Goal: Transaction & Acquisition: Purchase product/service

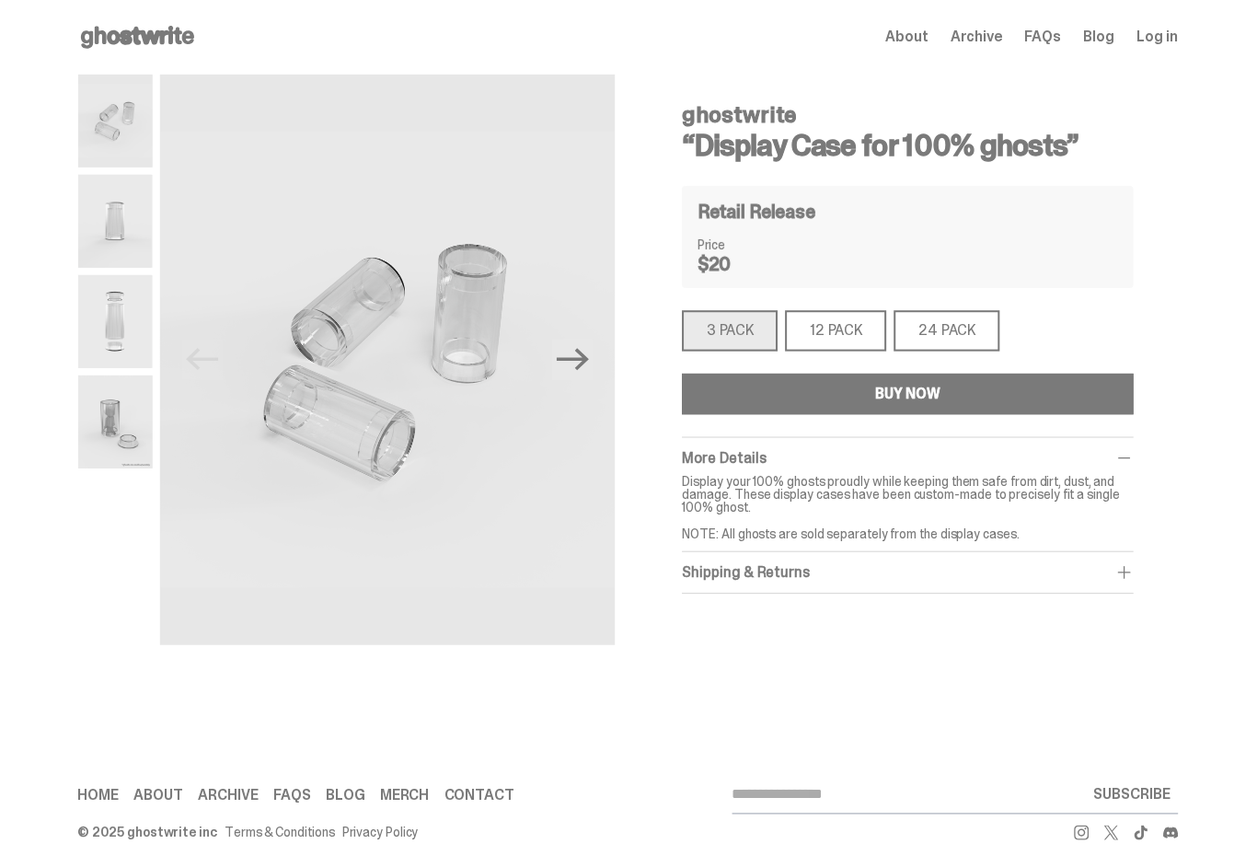
click at [841, 345] on div "12 PACK" at bounding box center [828, 327] width 100 height 40
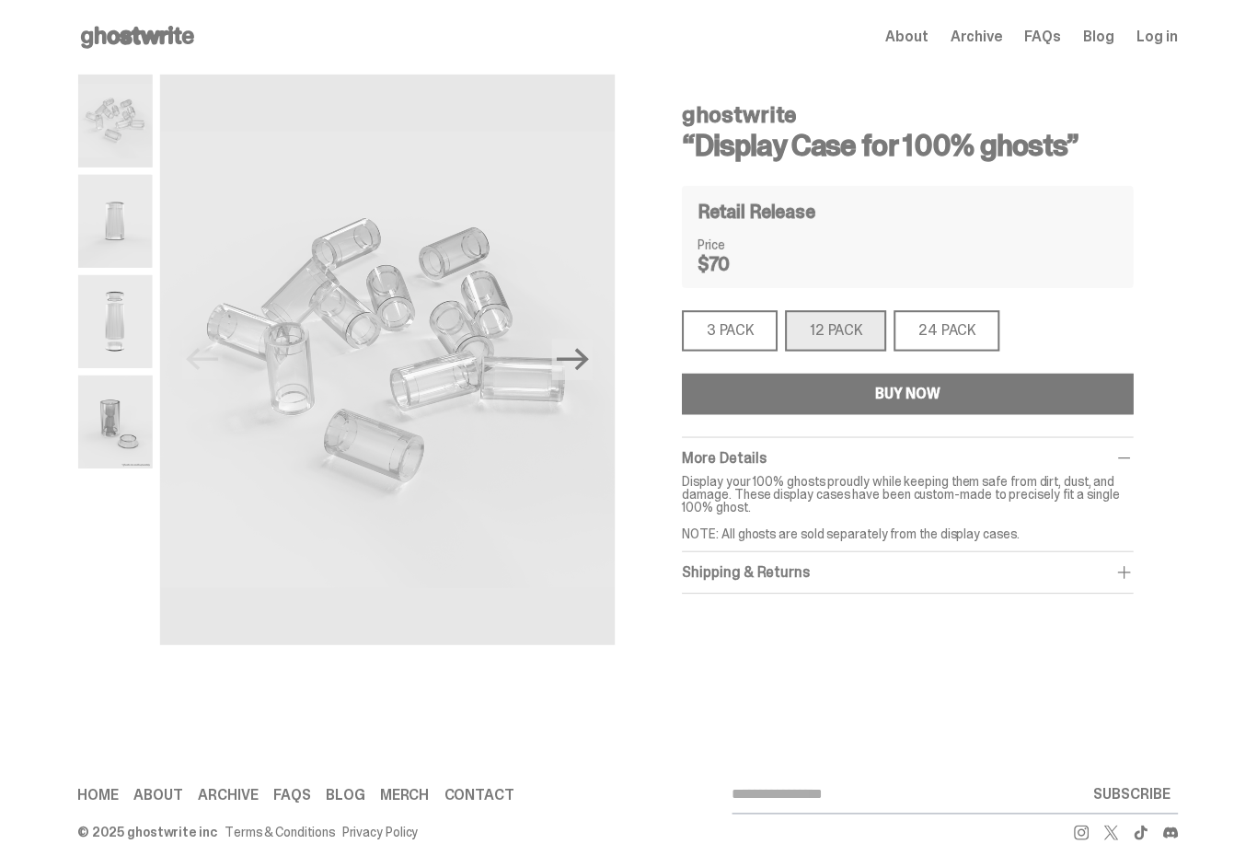
click at [749, 347] on div "3 PACK" at bounding box center [723, 327] width 95 height 40
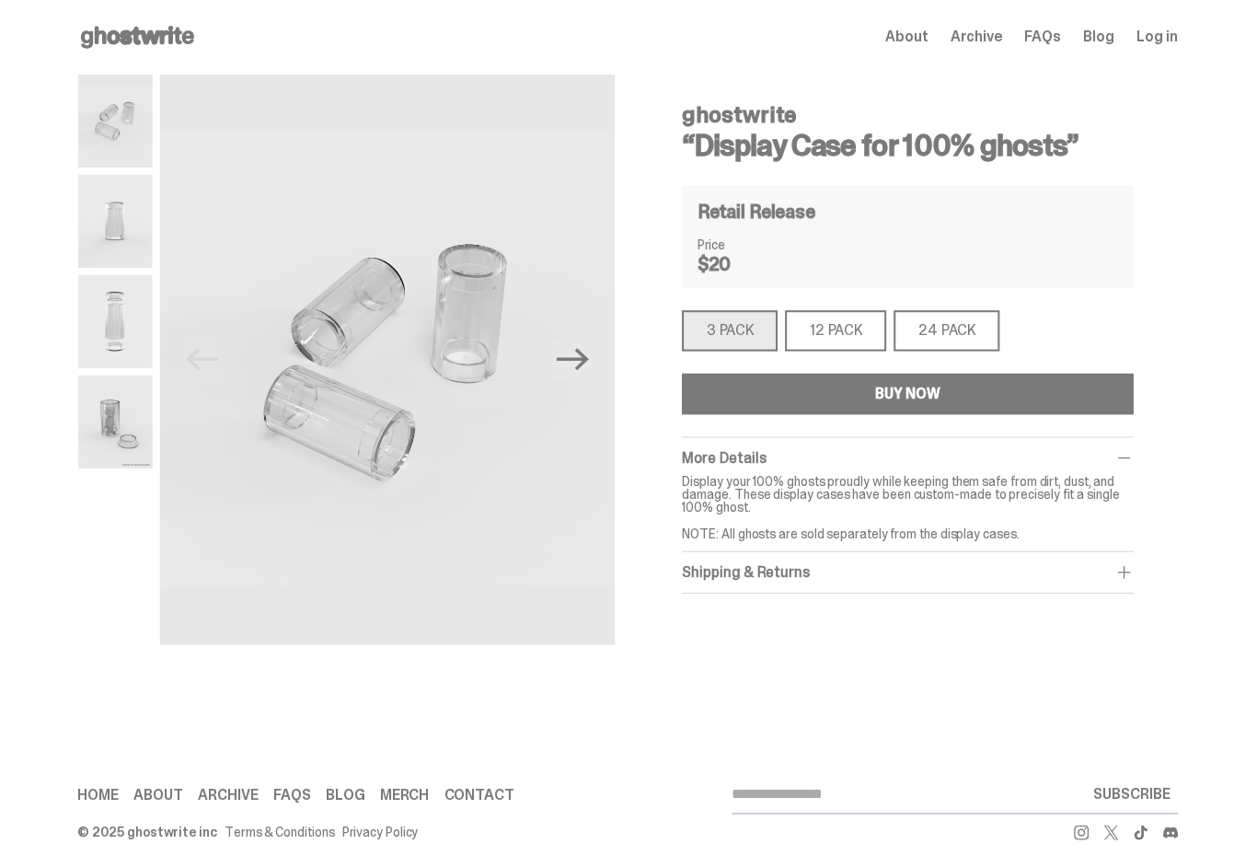
click at [961, 336] on div "24 PACK" at bounding box center [937, 327] width 105 height 40
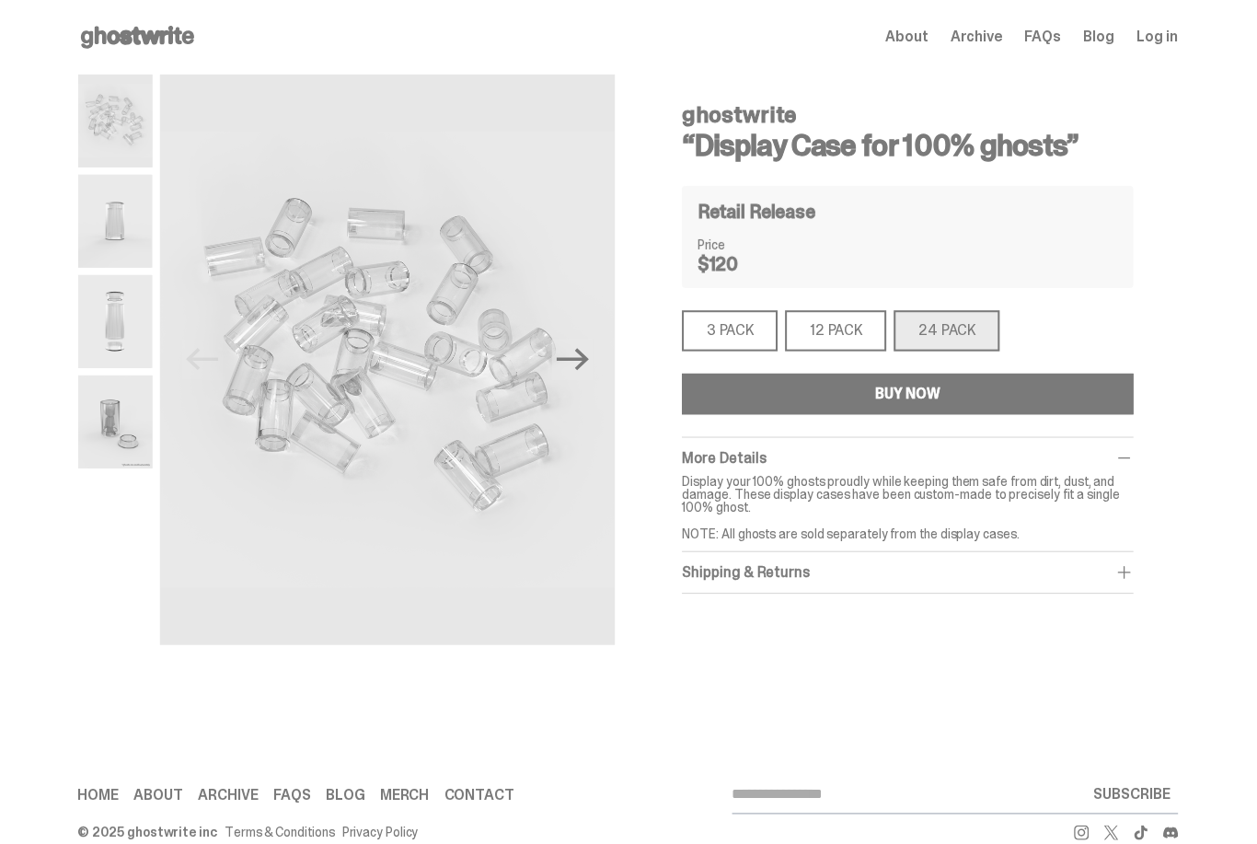
click at [729, 332] on div "3 PACK" at bounding box center [723, 327] width 95 height 40
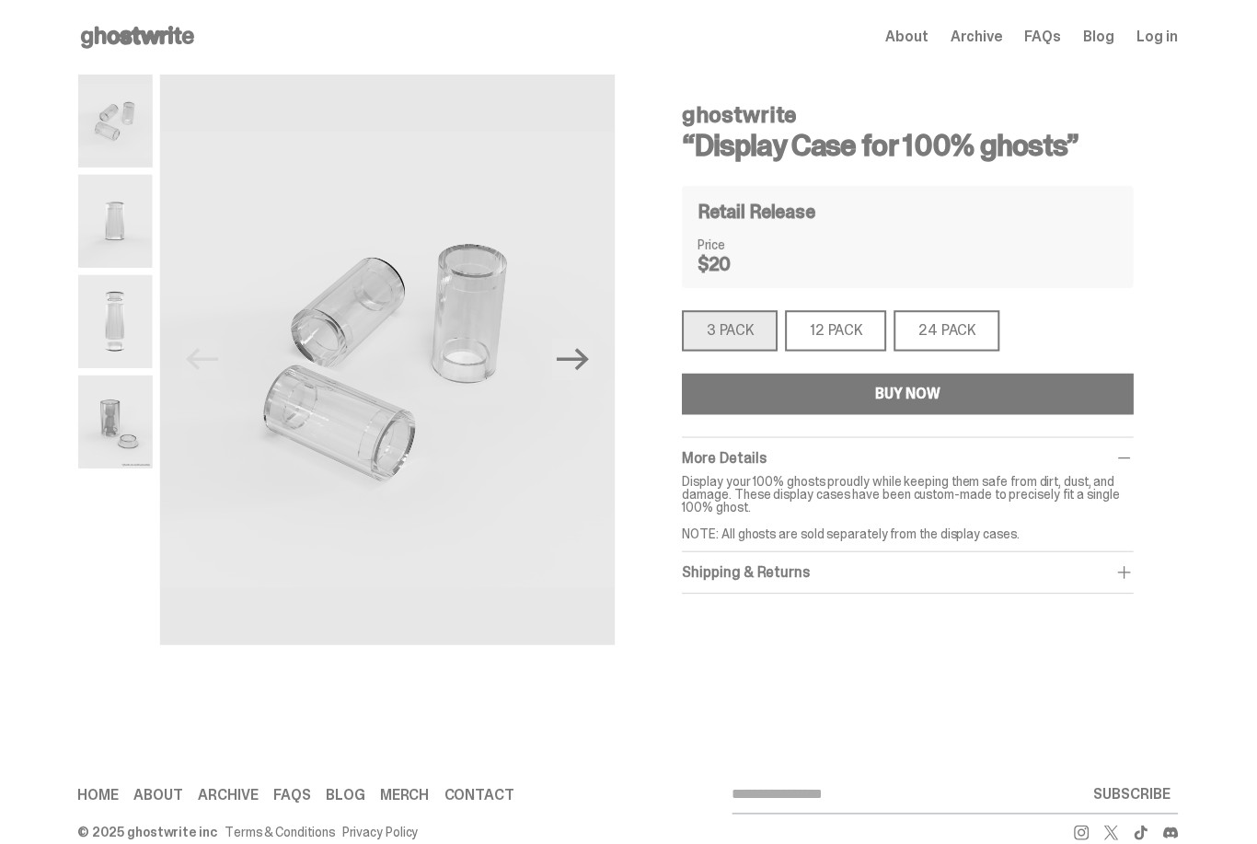
click at [836, 337] on div "12 PACK" at bounding box center [828, 327] width 100 height 40
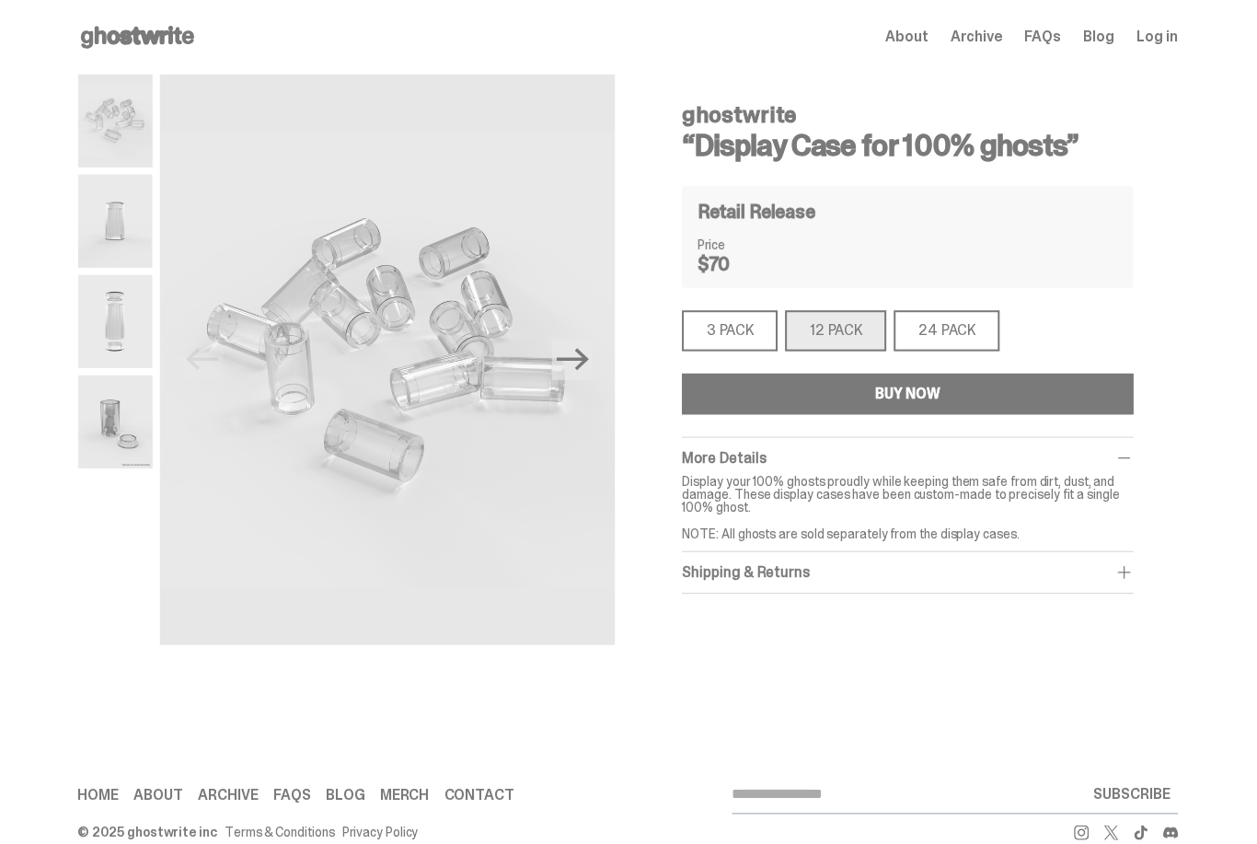
click at [147, 437] on img at bounding box center [114, 418] width 74 height 92
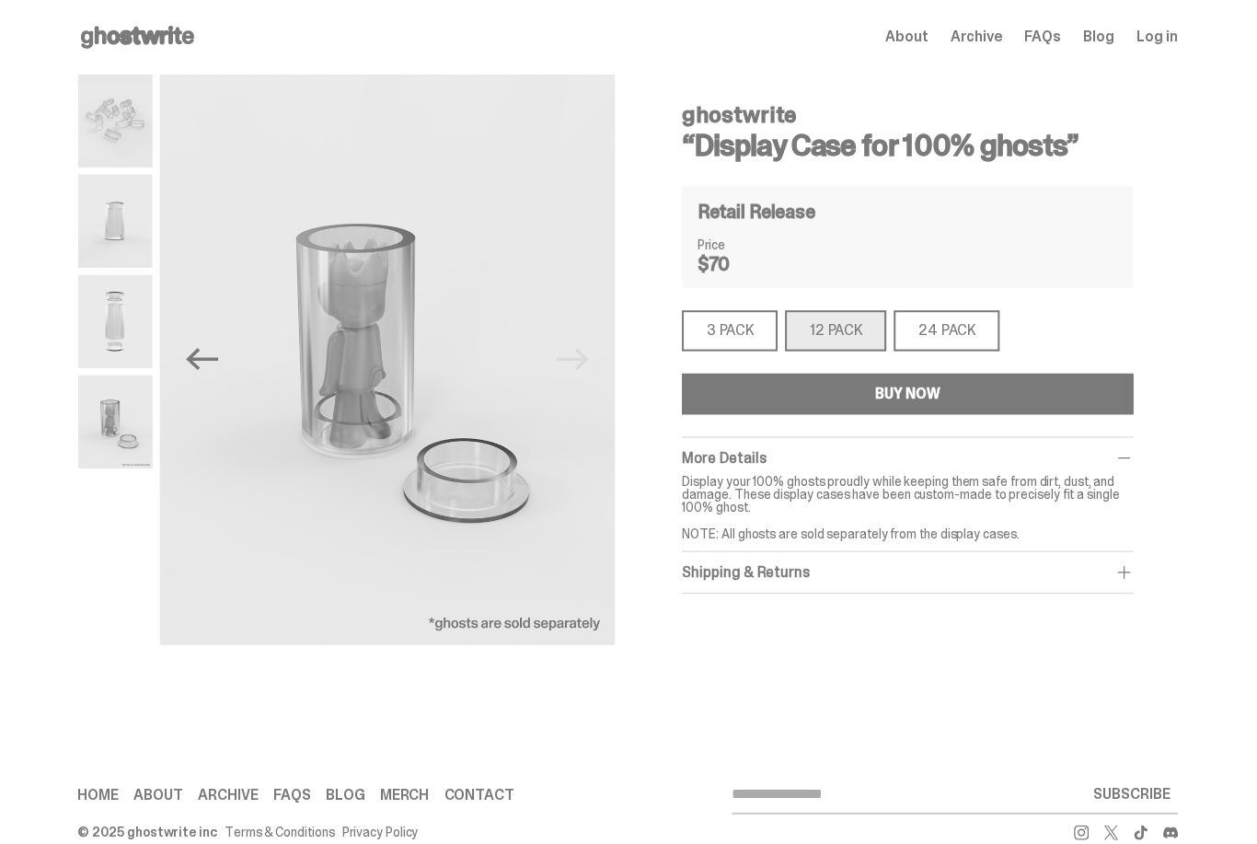
click at [138, 319] on img at bounding box center [114, 318] width 74 height 92
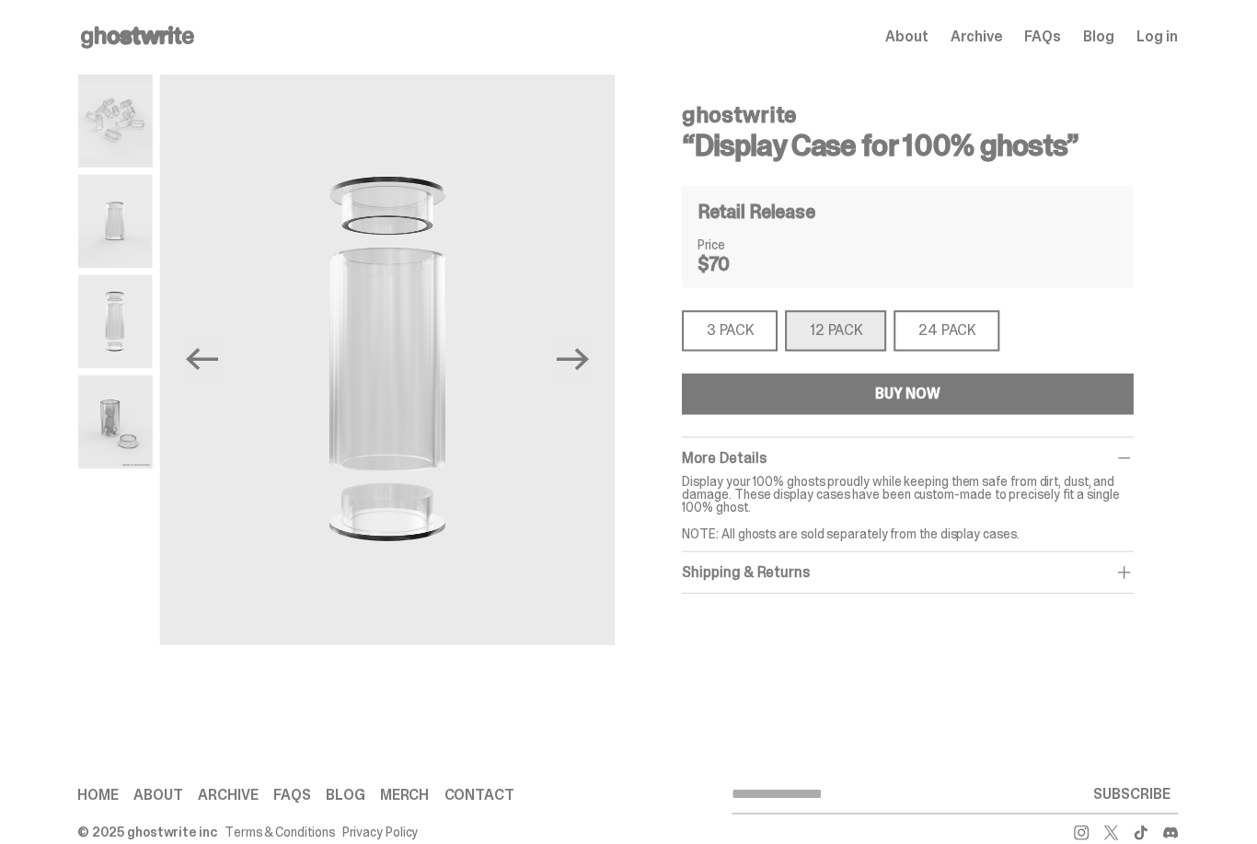
click at [128, 228] on img at bounding box center [114, 219] width 74 height 92
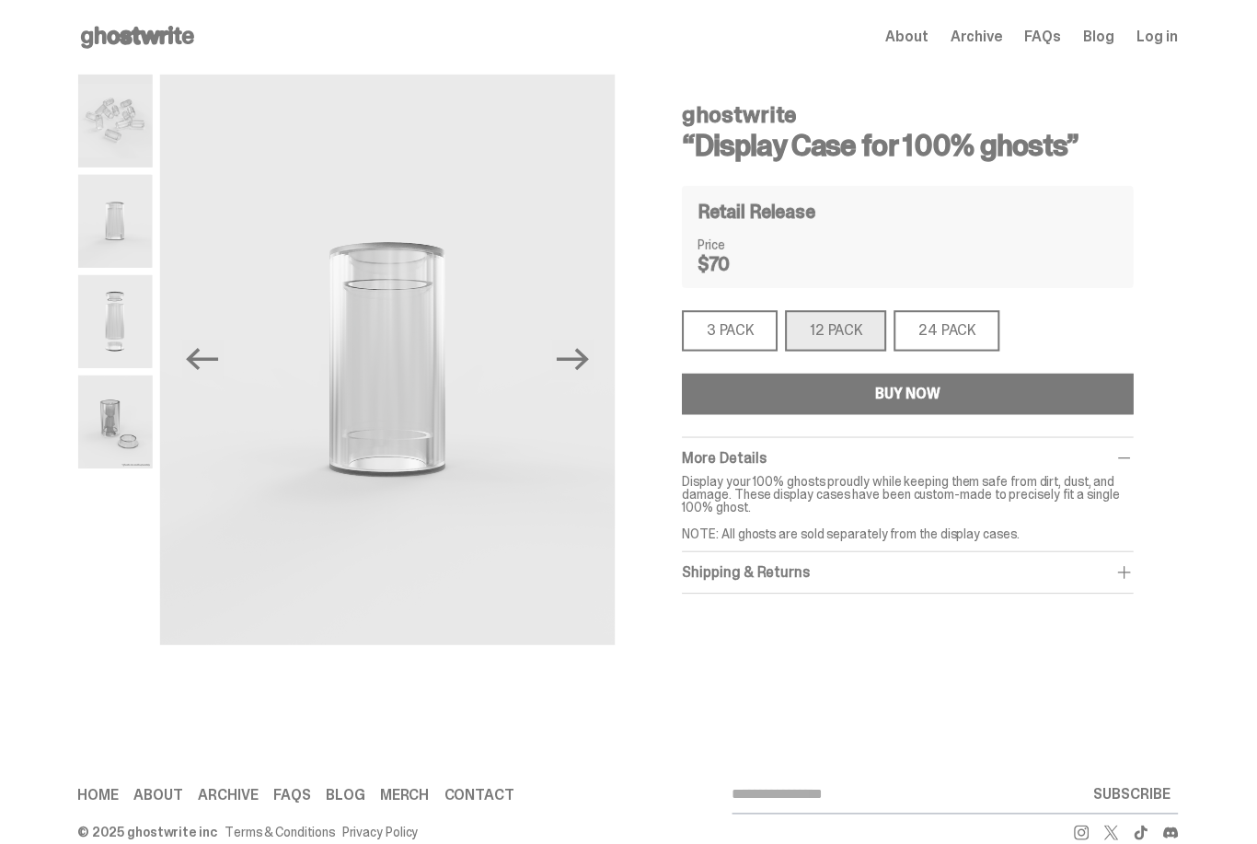
click at [113, 136] on img at bounding box center [114, 120] width 74 height 92
